Goal: Task Accomplishment & Management: Use online tool/utility

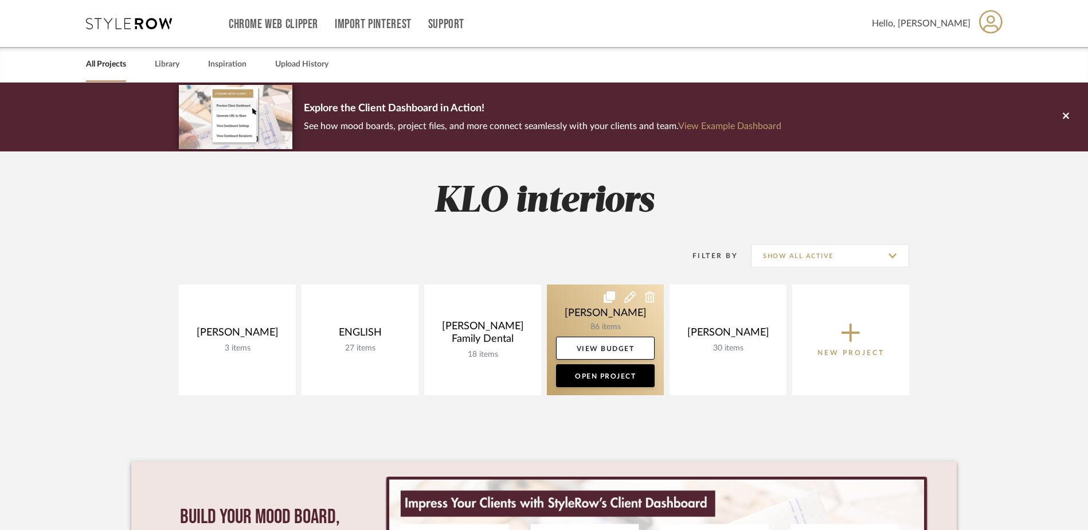
click at [596, 318] on link at bounding box center [605, 339] width 117 height 111
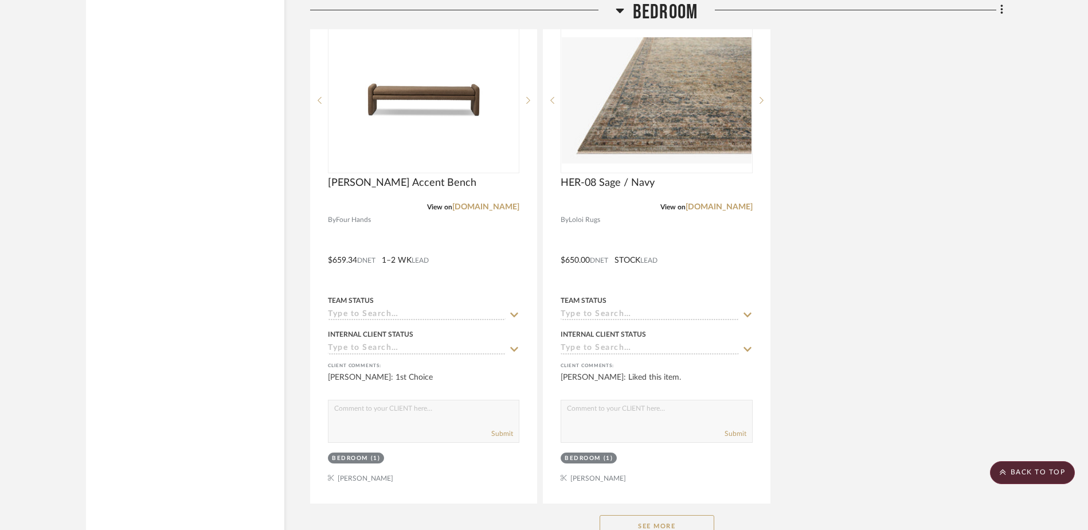
scroll to position [2465, 0]
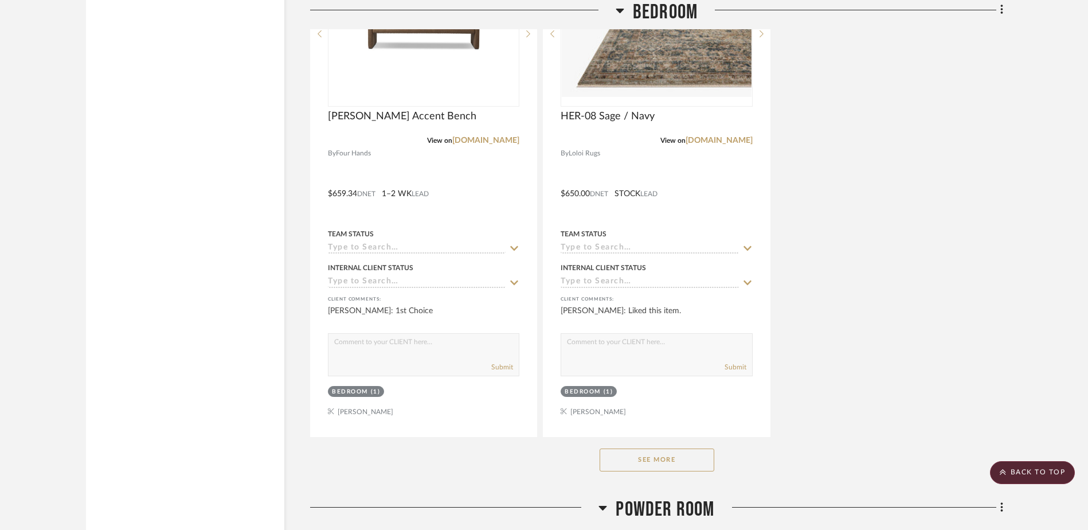
click at [672, 461] on button "See More" at bounding box center [657, 459] width 115 height 23
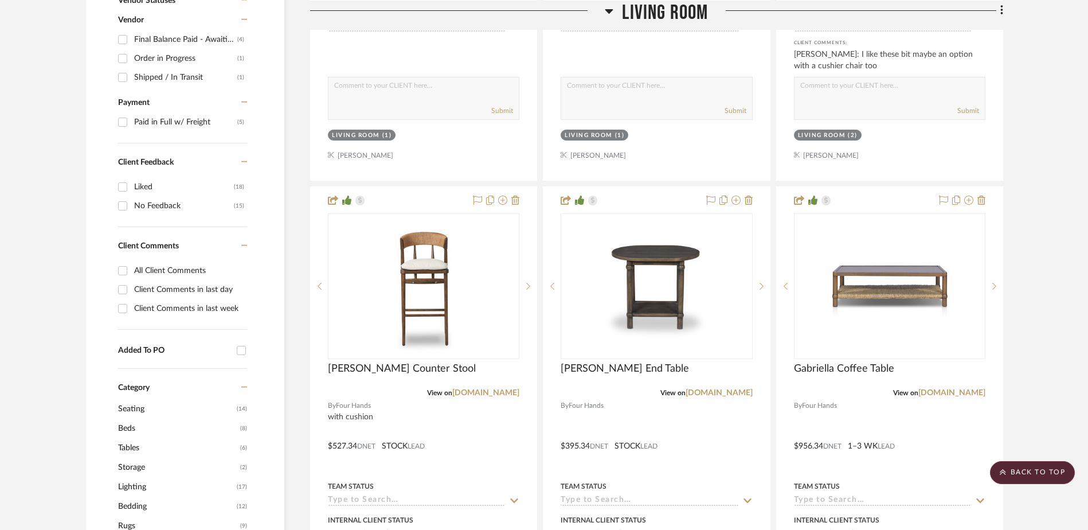
scroll to position [631, 0]
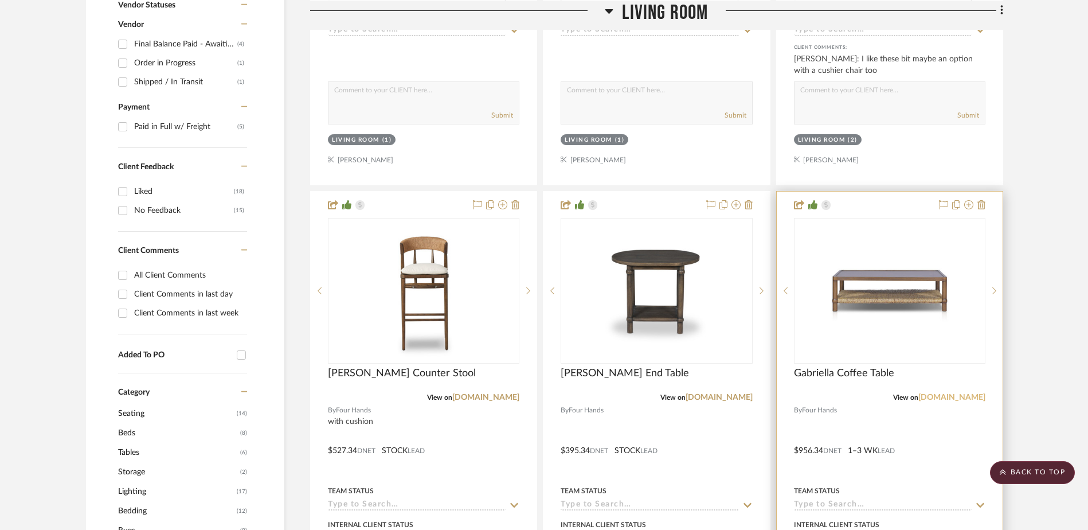
click at [945, 399] on link "[DOMAIN_NAME]" at bounding box center [951, 397] width 67 height 8
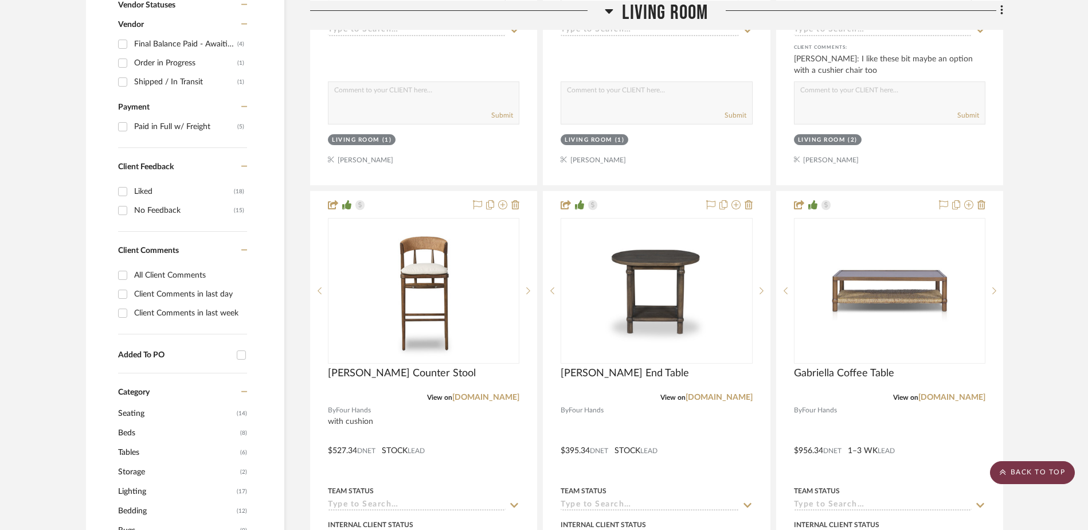
click at [1043, 468] on scroll-to-top-button "BACK TO TOP" at bounding box center [1032, 472] width 85 height 23
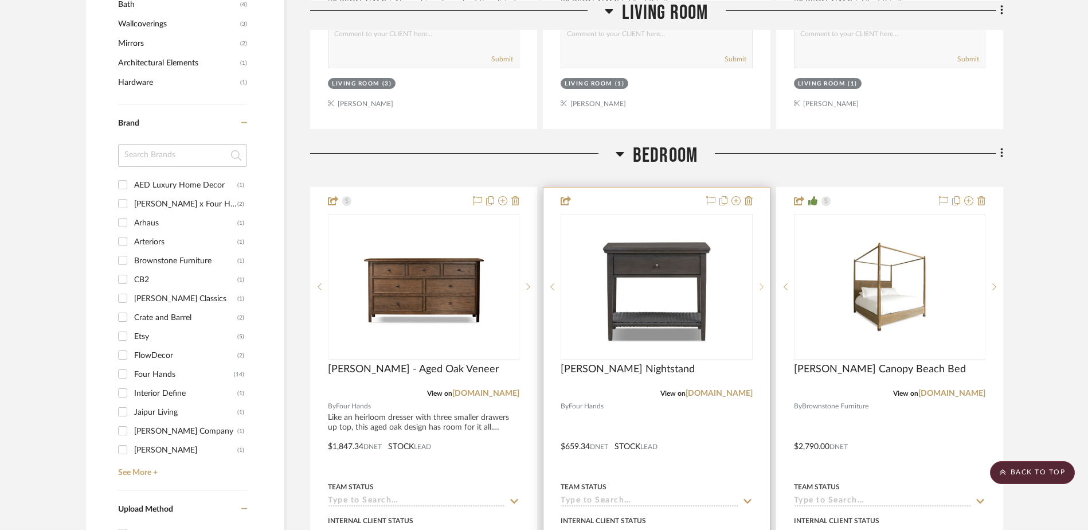
scroll to position [1204, 0]
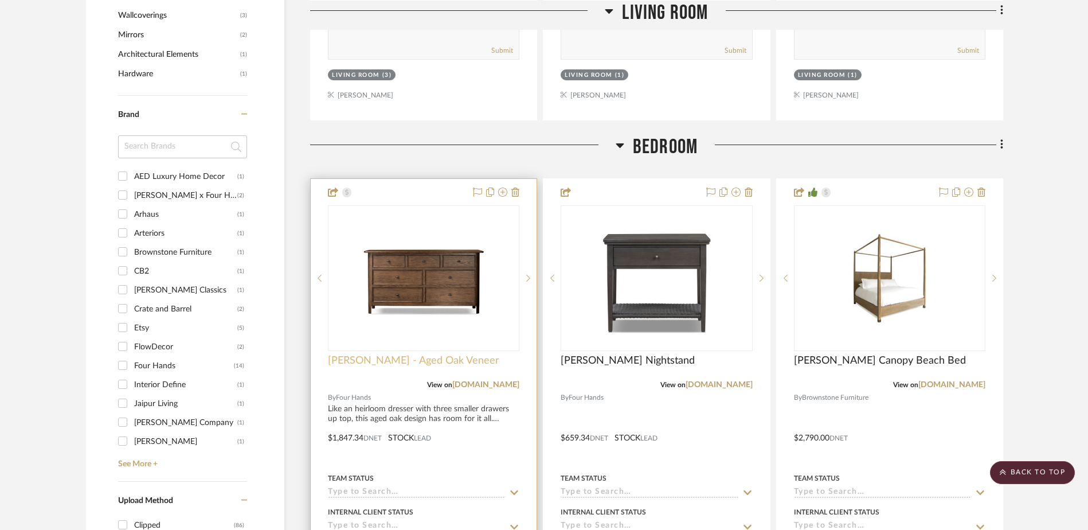
click at [388, 357] on span "[PERSON_NAME] - Aged Oak Veneer" at bounding box center [413, 360] width 171 height 13
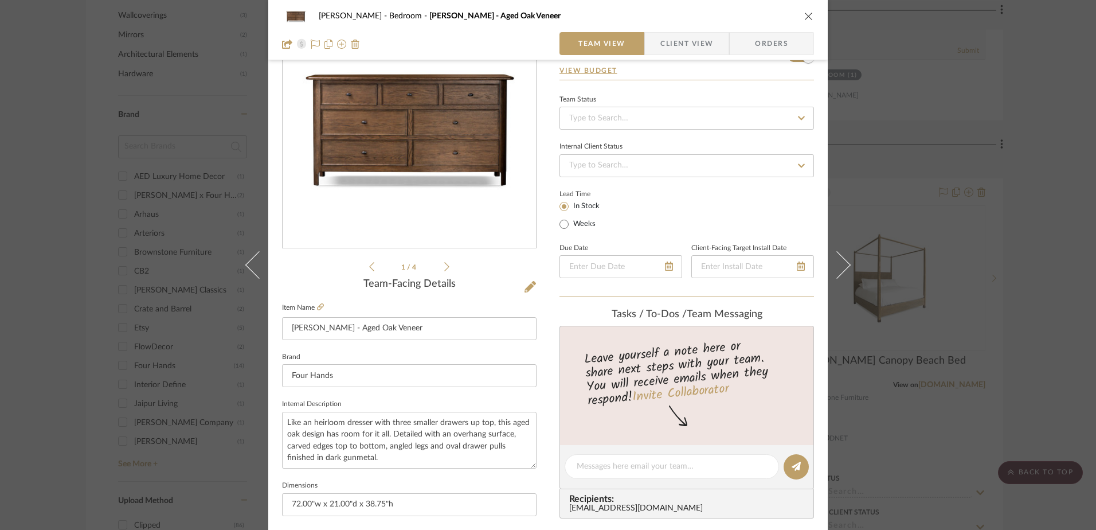
scroll to position [0, 0]
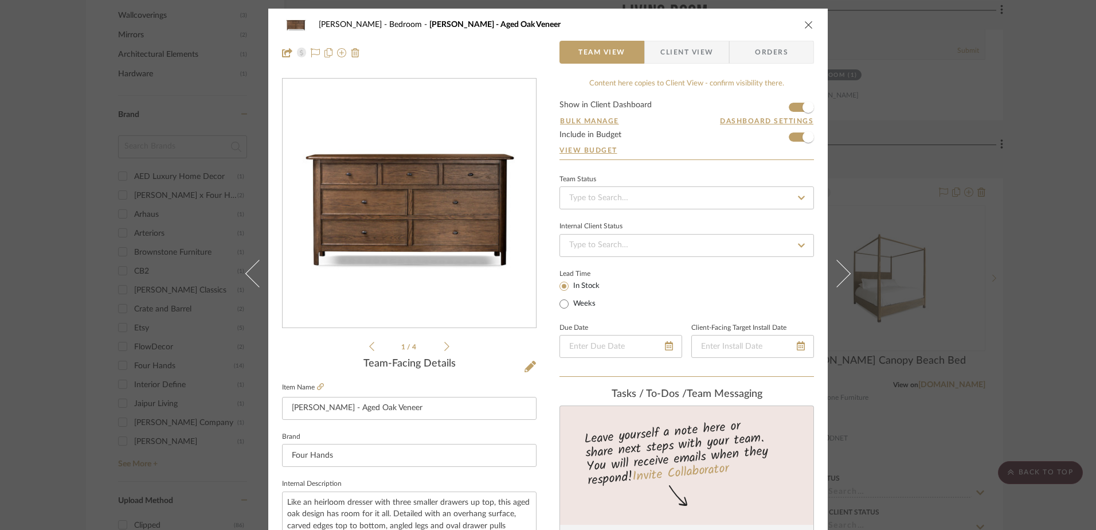
click at [804, 22] on icon "close" at bounding box center [808, 24] width 9 height 9
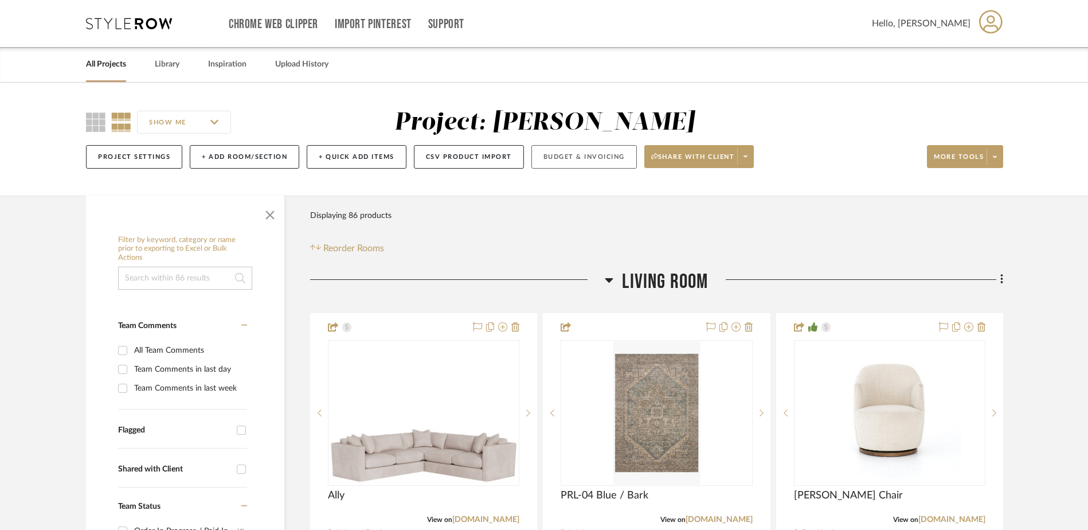
click at [595, 156] on button "Budget & Invoicing" at bounding box center [583, 157] width 105 height 24
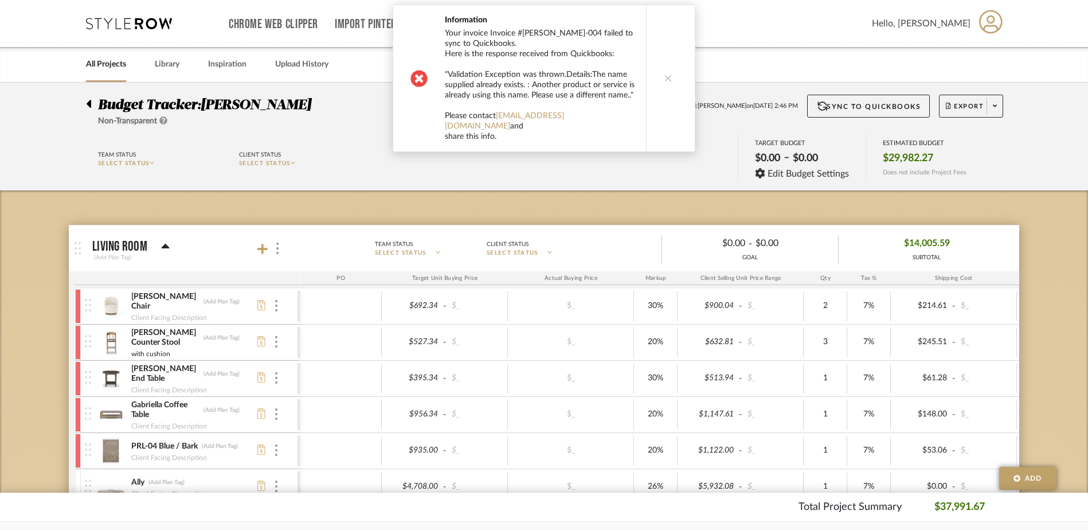
click at [666, 74] on icon at bounding box center [668, 78] width 8 height 8
click at [664, 74] on icon at bounding box center [668, 78] width 8 height 8
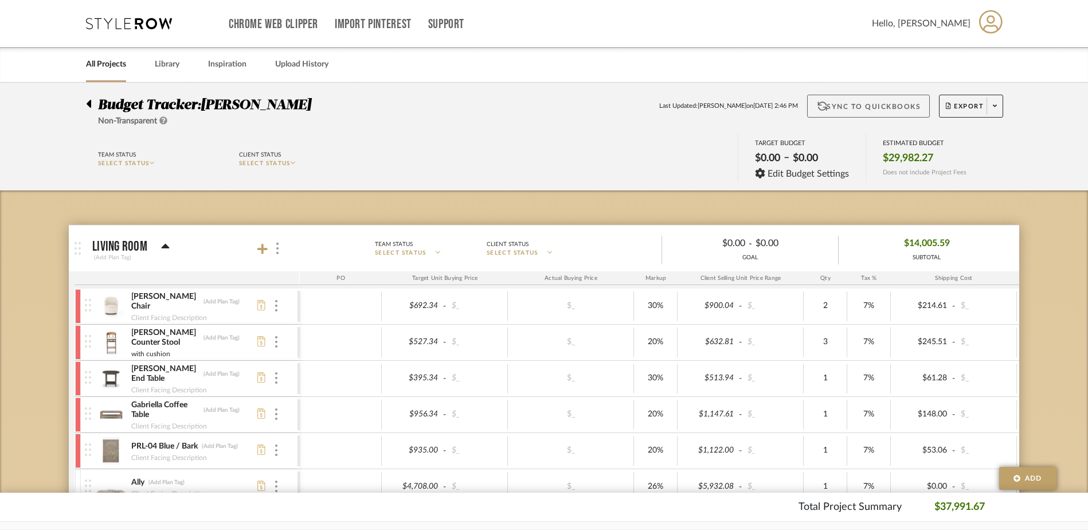
click at [858, 107] on button "Sync to QuickBooks" at bounding box center [868, 106] width 123 height 23
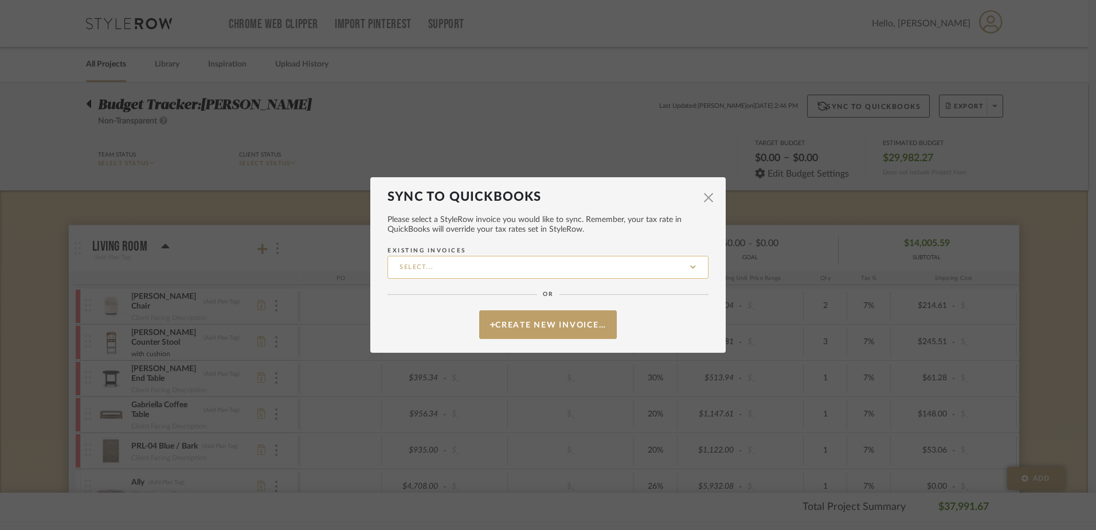
click at [566, 261] on input "Existing Invoices" at bounding box center [548, 267] width 321 height 23
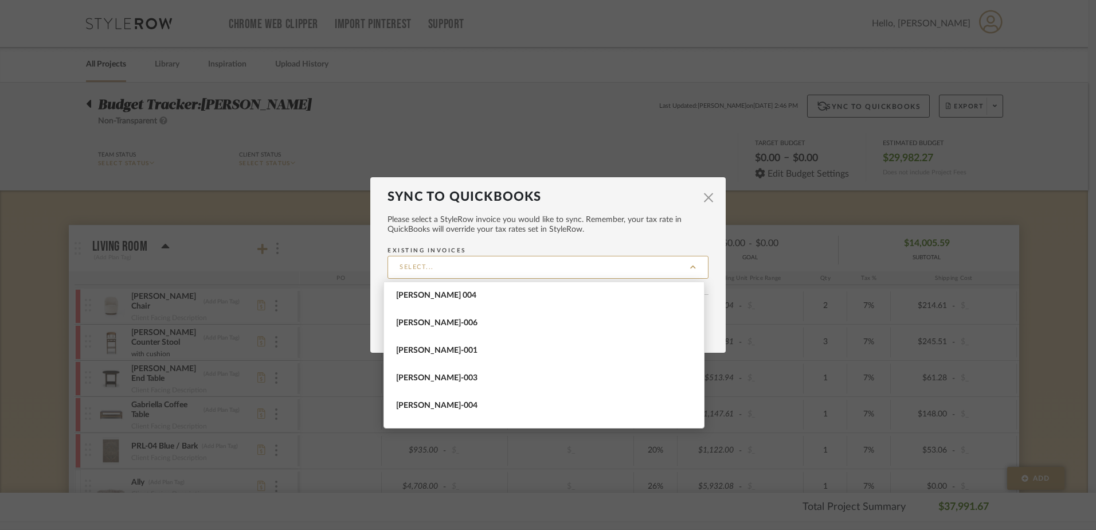
click at [539, 238] on mat-dialog-content "Please select a StyleRow invoice you would like to sync. Remember, your tax rat…" at bounding box center [548, 271] width 321 height 135
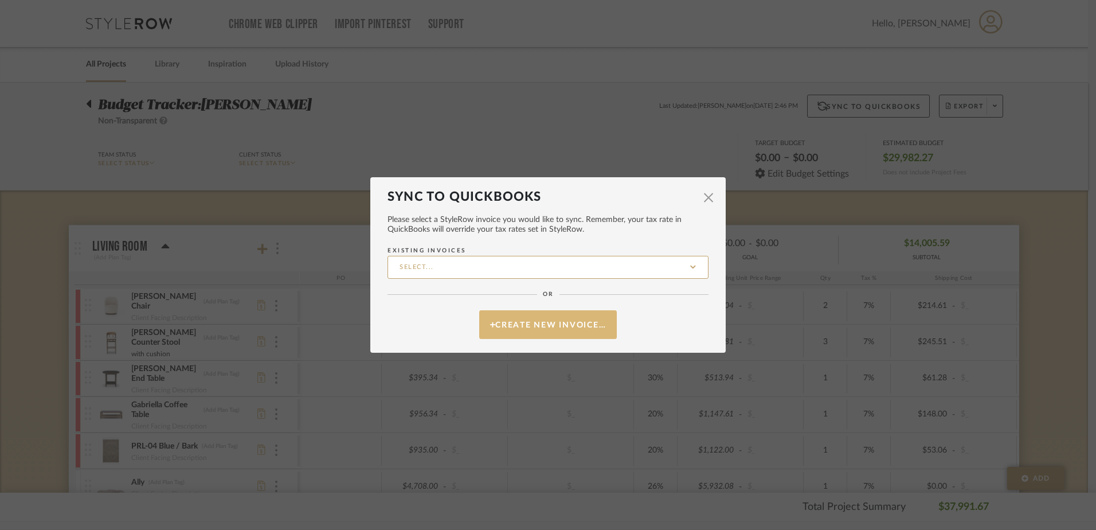
click at [523, 324] on button "Create New Invoice…" at bounding box center [548, 324] width 138 height 29
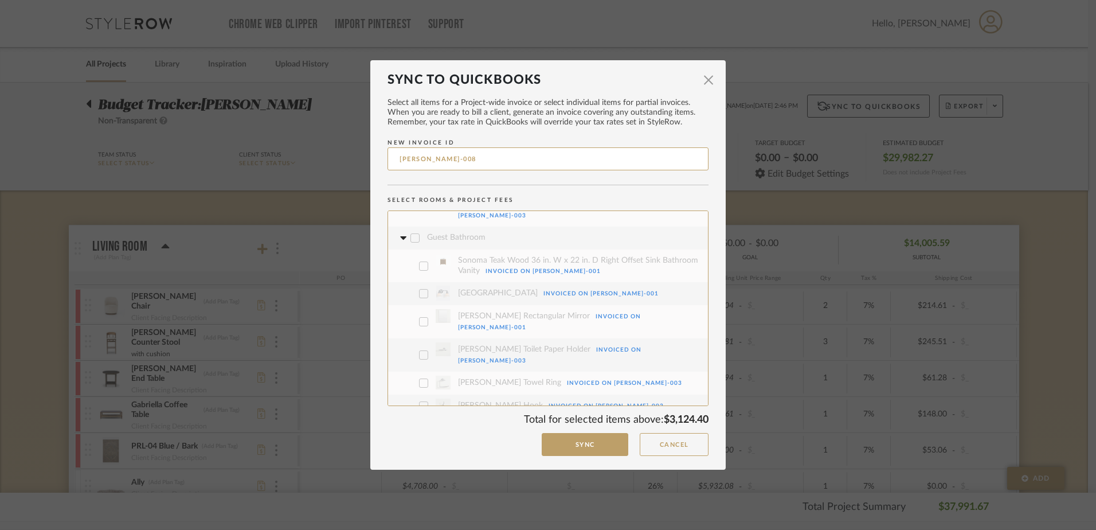
scroll to position [582, 0]
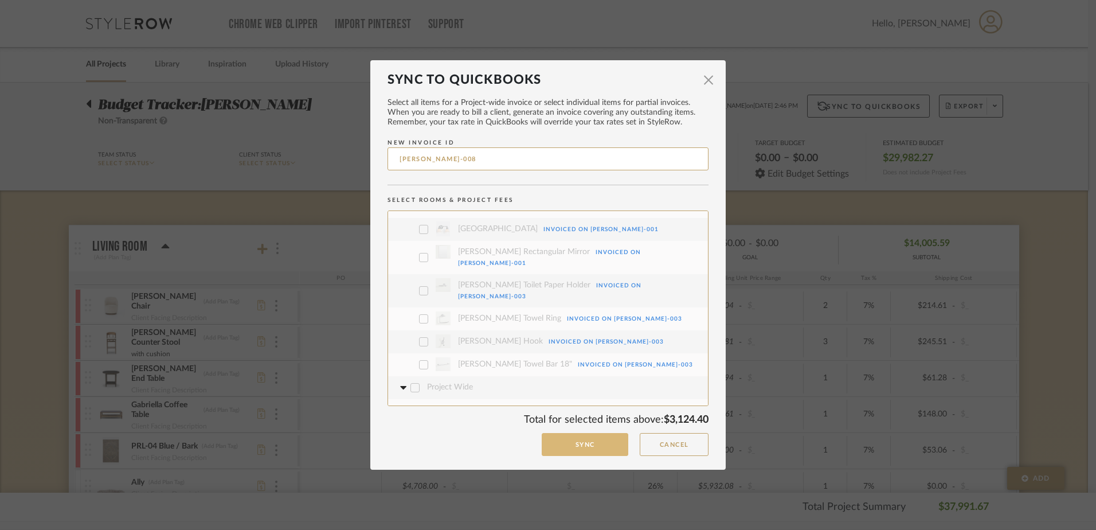
click at [585, 444] on button "Sync" at bounding box center [585, 445] width 87 height 24
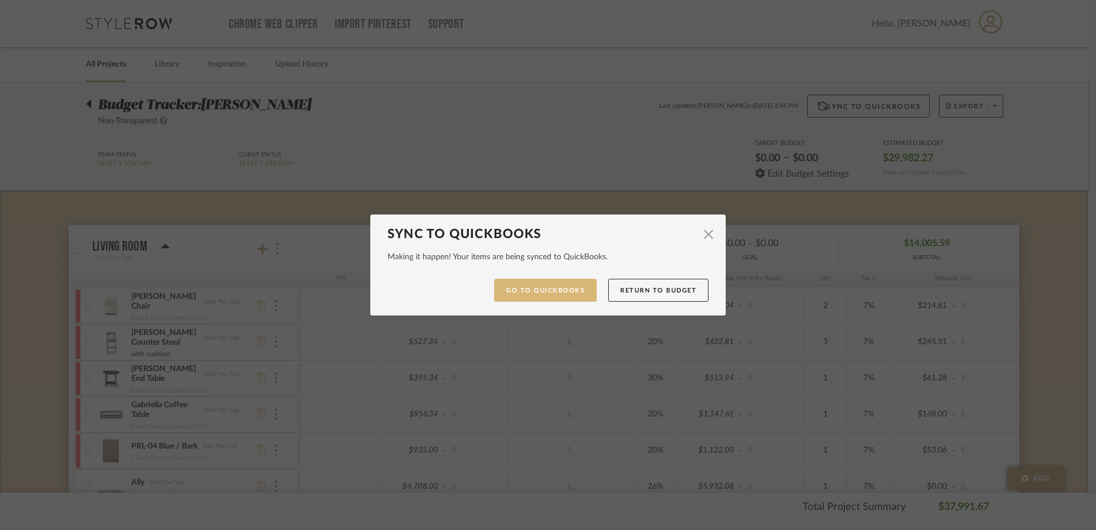
click at [542, 289] on link "Go to QuickBooks" at bounding box center [545, 291] width 103 height 24
